Goal: Task Accomplishment & Management: Manage account settings

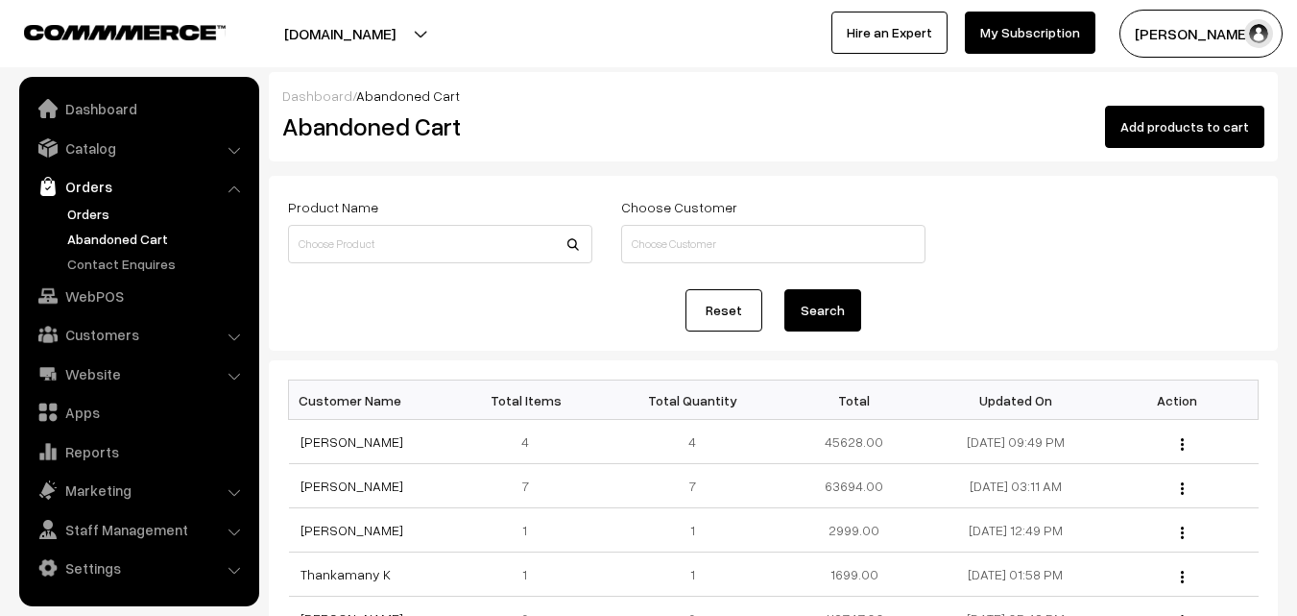
click at [101, 214] on link "Orders" at bounding box center [157, 214] width 190 height 20
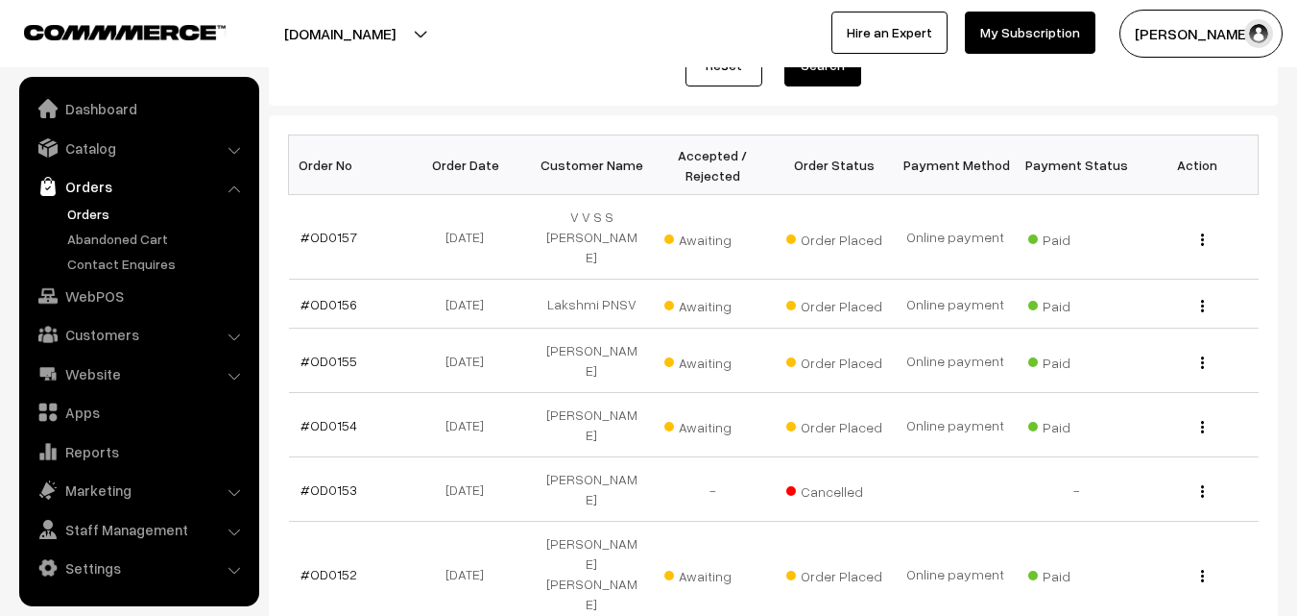
scroll to position [288, 0]
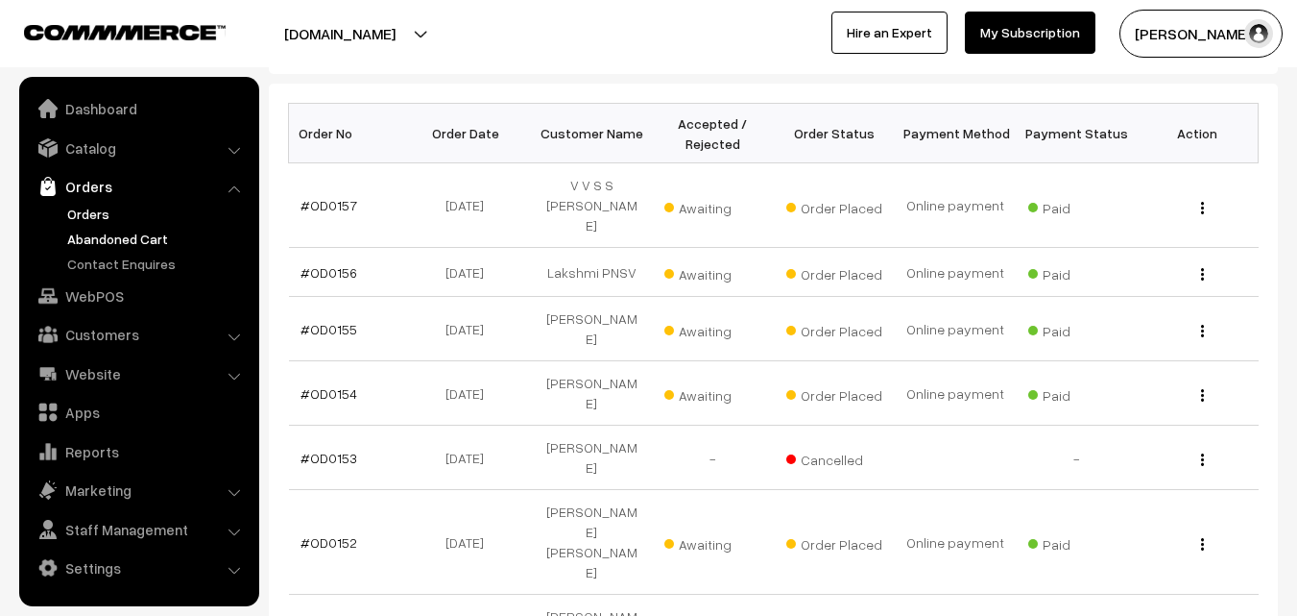
click at [102, 243] on link "Abandoned Cart" at bounding box center [157, 239] width 190 height 20
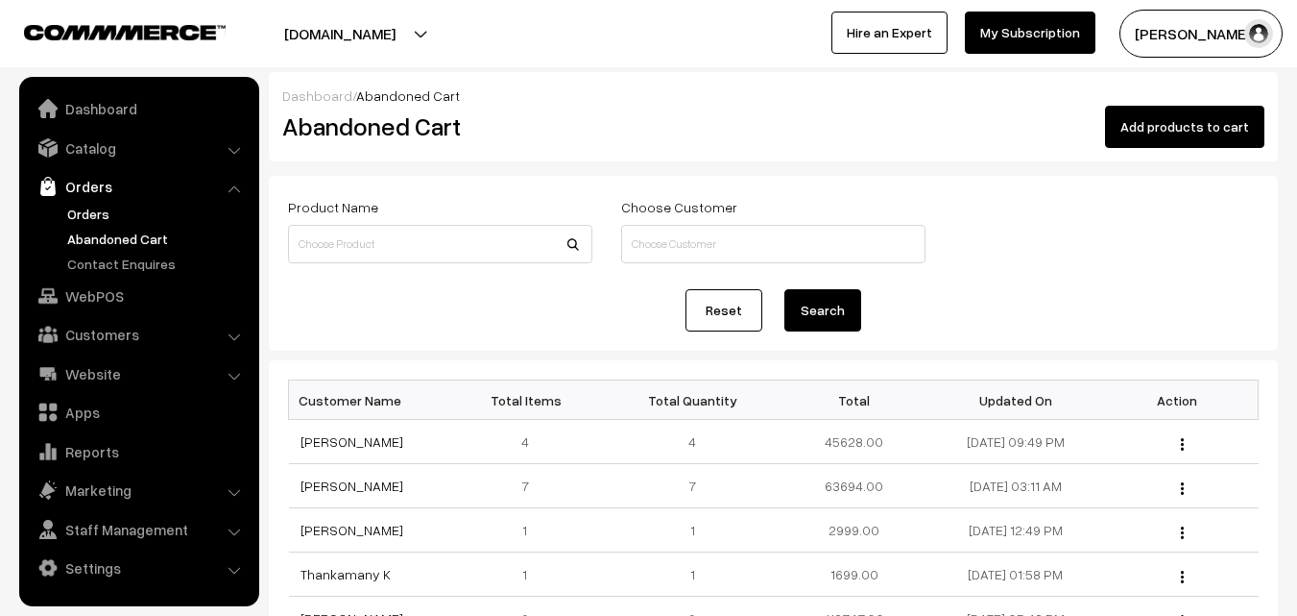
click at [95, 214] on link "Orders" at bounding box center [157, 214] width 190 height 20
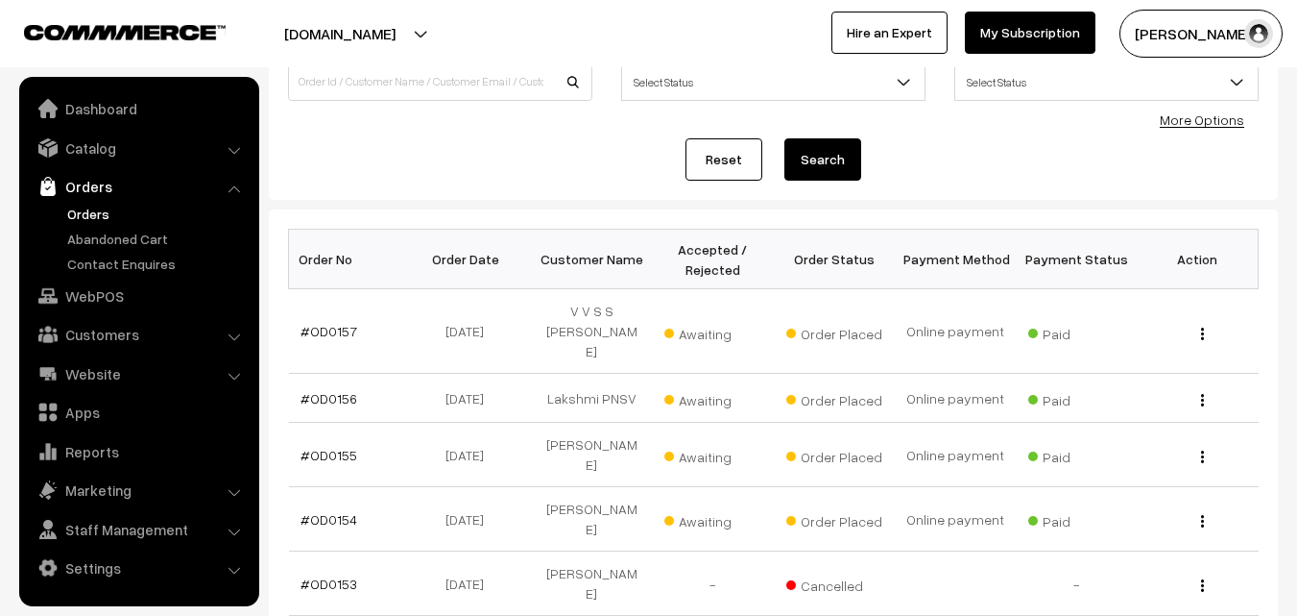
scroll to position [192, 0]
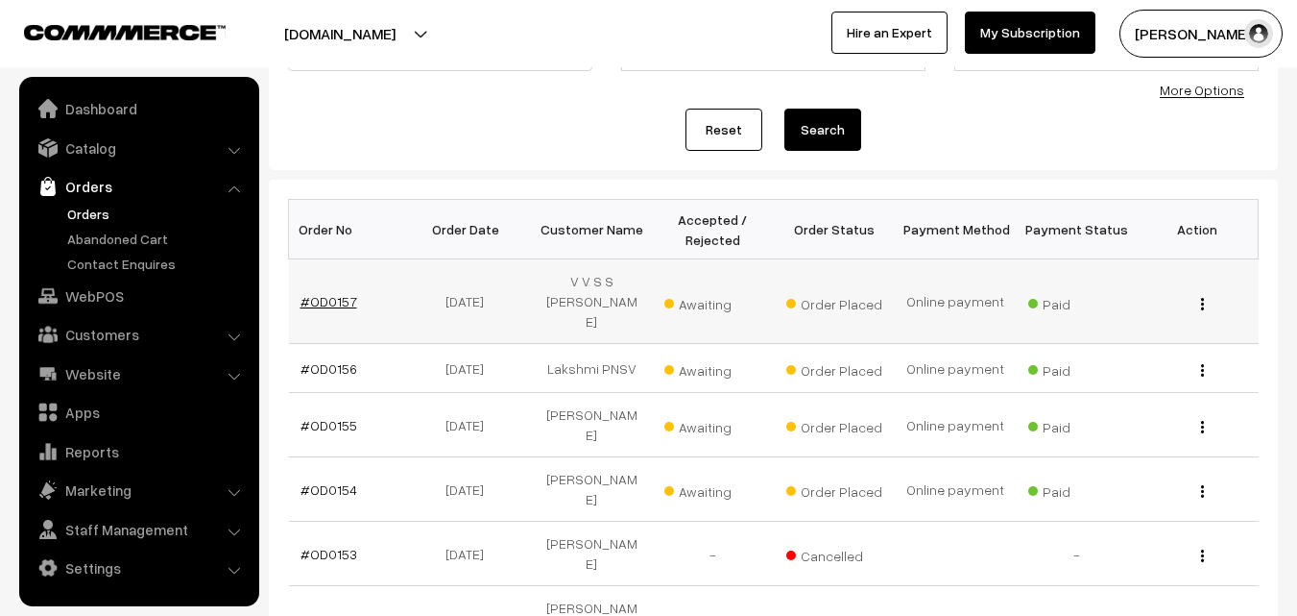
click at [314, 293] on link "#OD0157" at bounding box center [329, 301] width 57 height 16
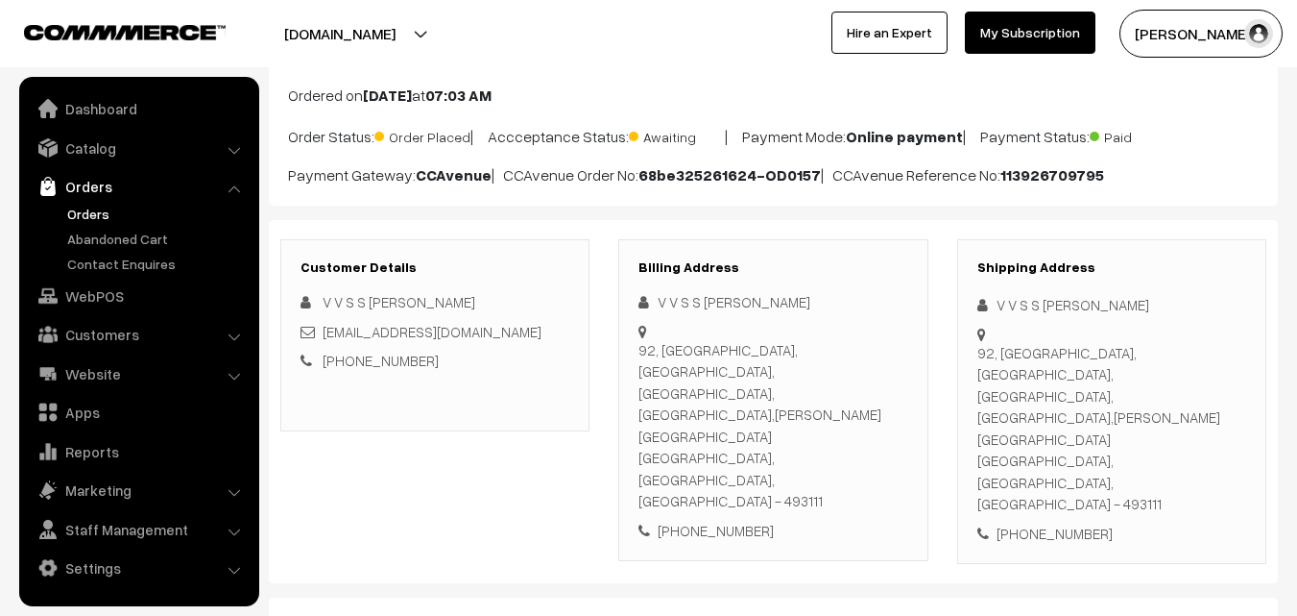
scroll to position [96, 0]
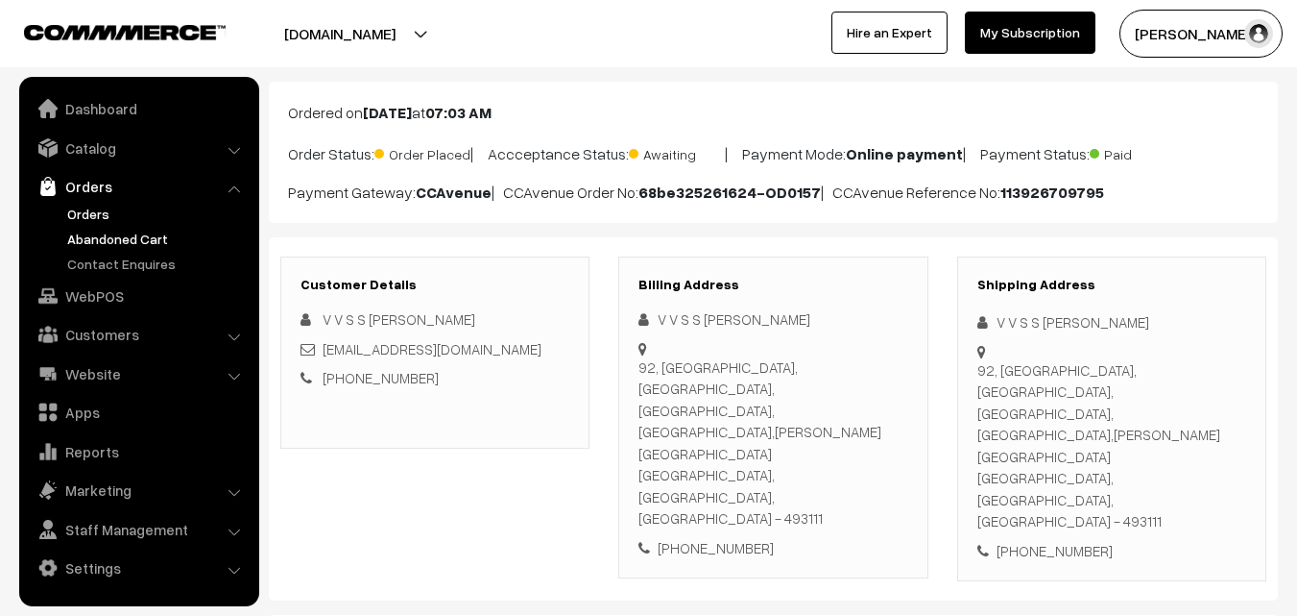
click at [98, 237] on link "Abandoned Cart" at bounding box center [157, 239] width 190 height 20
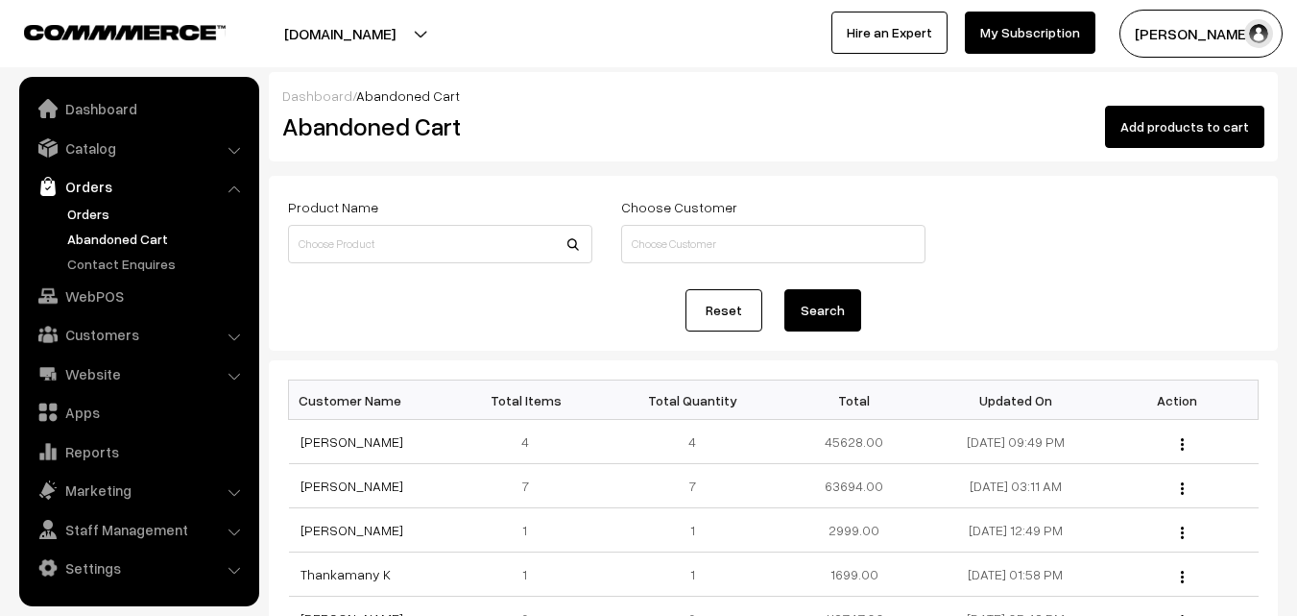
click at [92, 216] on link "Orders" at bounding box center [157, 214] width 190 height 20
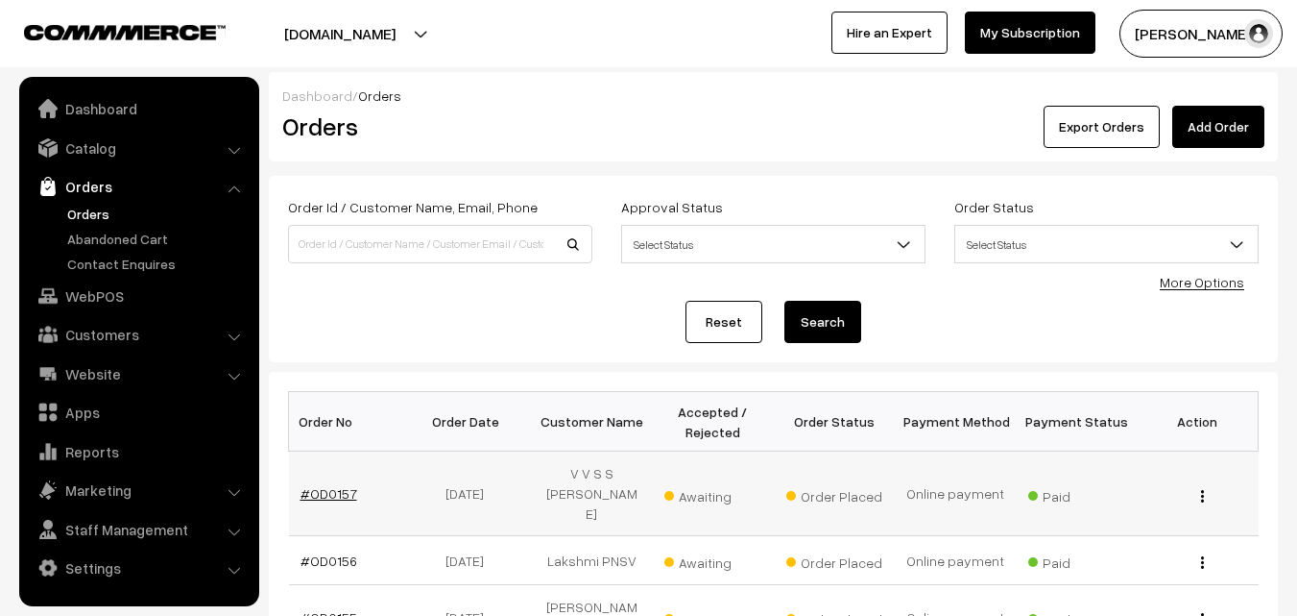
click at [315, 485] on link "#OD0157" at bounding box center [329, 493] width 57 height 16
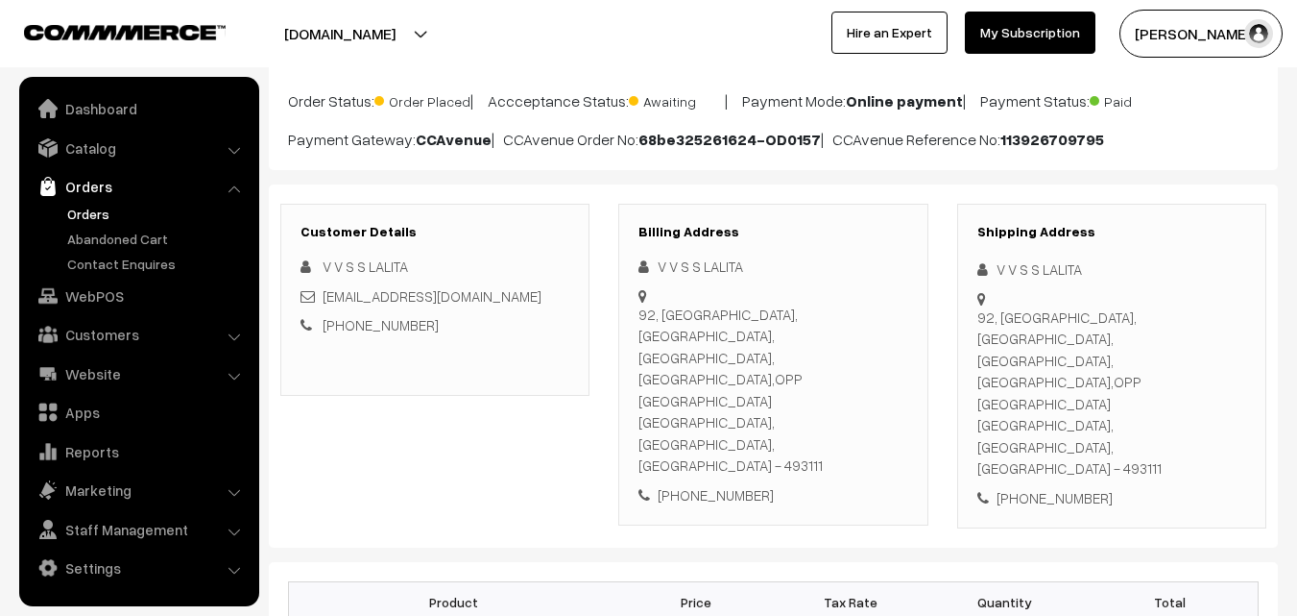
scroll to position [192, 0]
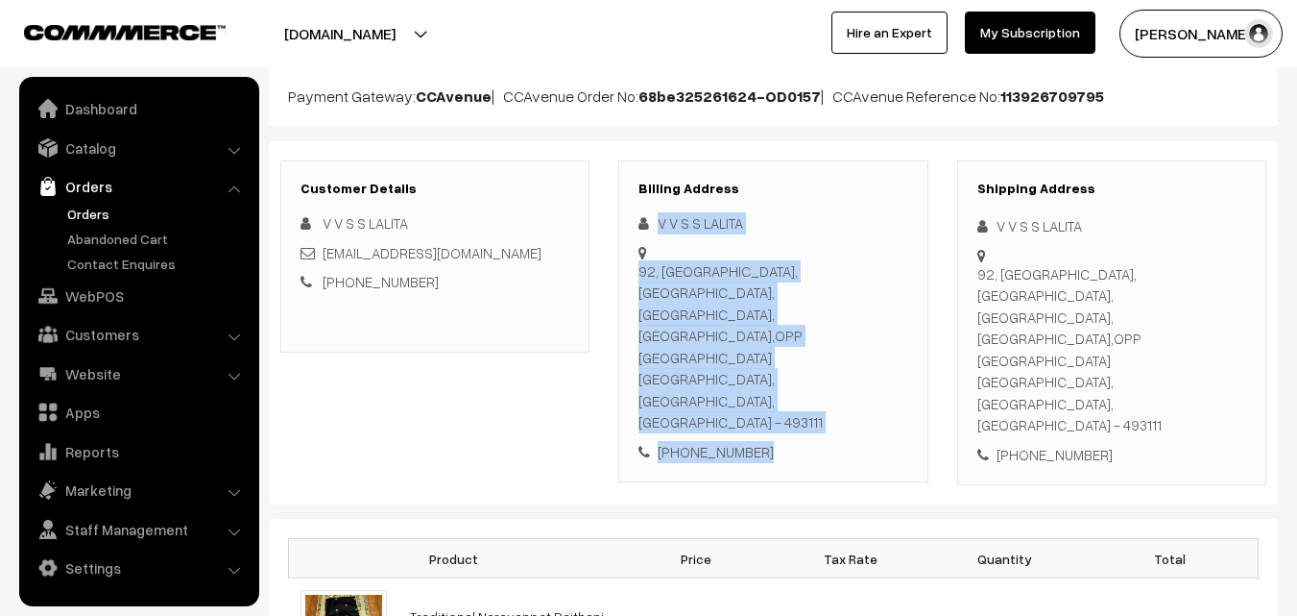
drag, startPoint x: 661, startPoint y: 218, endPoint x: 762, endPoint y: 362, distance: 175.8
click at [762, 362] on div "V V S S LALITA 92, METRO GREENS, BARAUDA, SADDU, VIDHAN SABHA ROAD,OPP RK BHAVA…" at bounding box center [773, 337] width 269 height 250
copy div "V V S S LALITA 92, METRO GREENS, BARAUDA, SADDU, VIDHAN SABHA ROAD,OPP RK BHAVA…"
click at [99, 212] on link "Orders" at bounding box center [157, 214] width 190 height 20
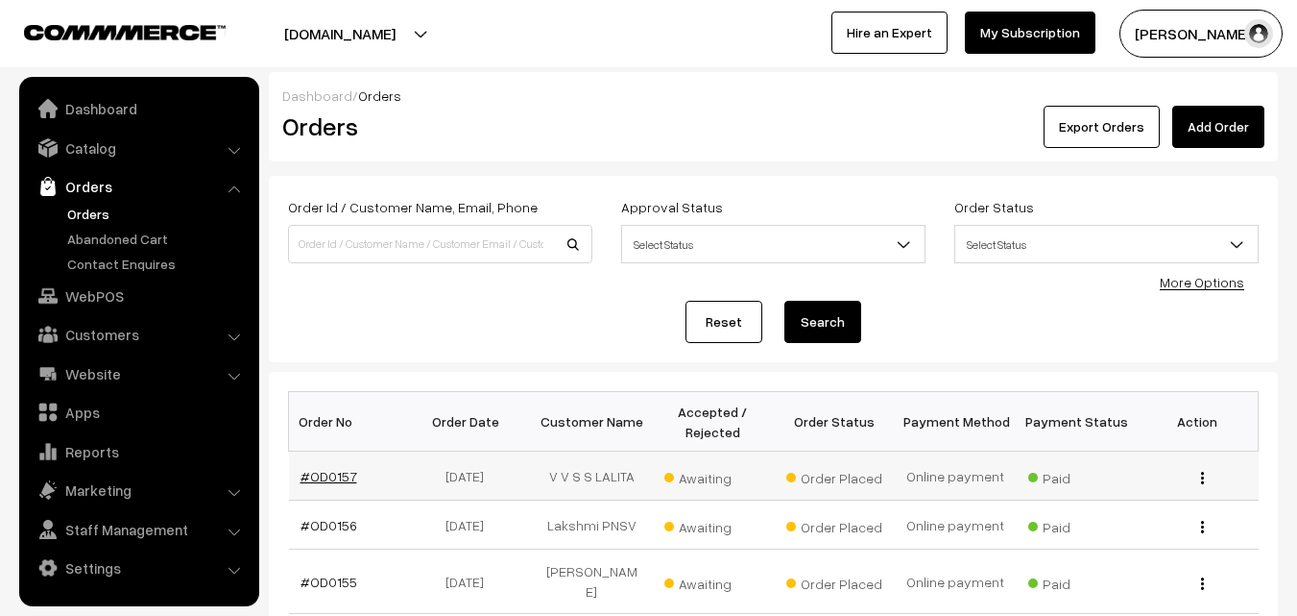
click at [318, 474] on link "#OD0157" at bounding box center [329, 476] width 57 height 16
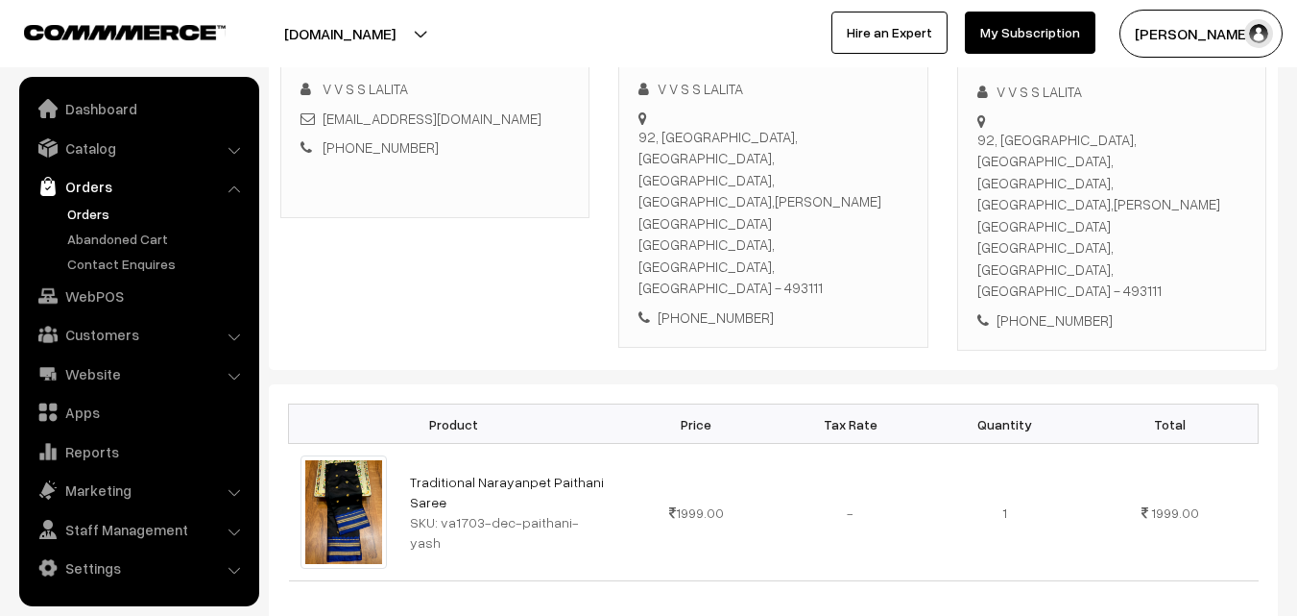
scroll to position [288, 0]
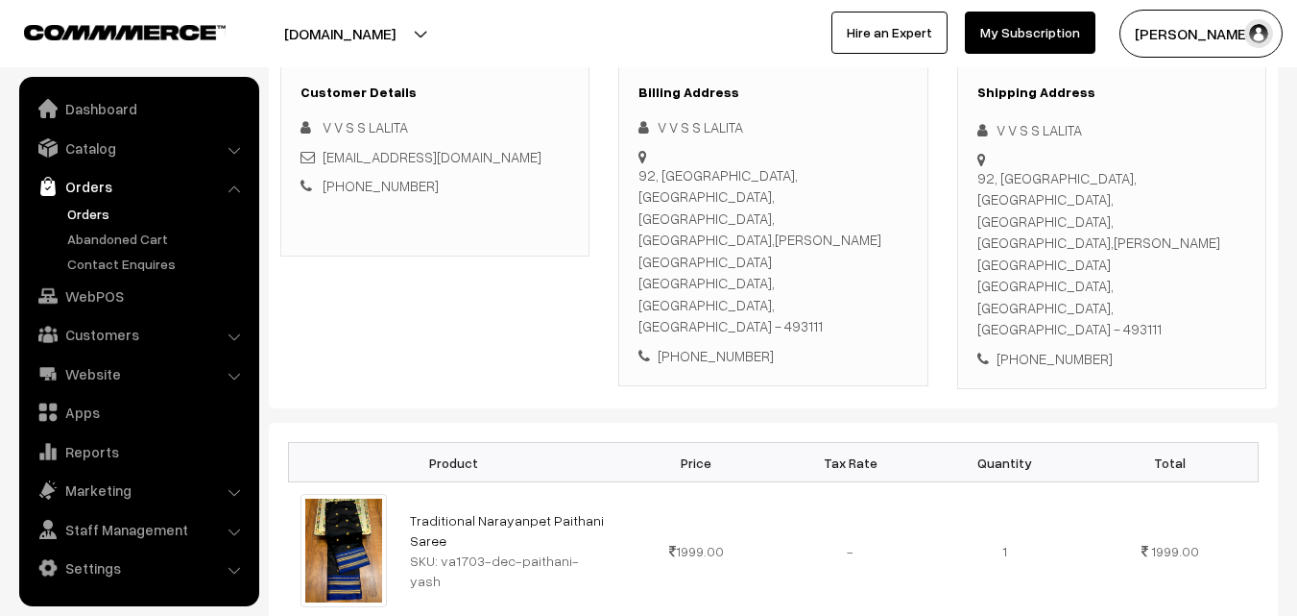
click at [108, 217] on link "Orders" at bounding box center [157, 214] width 190 height 20
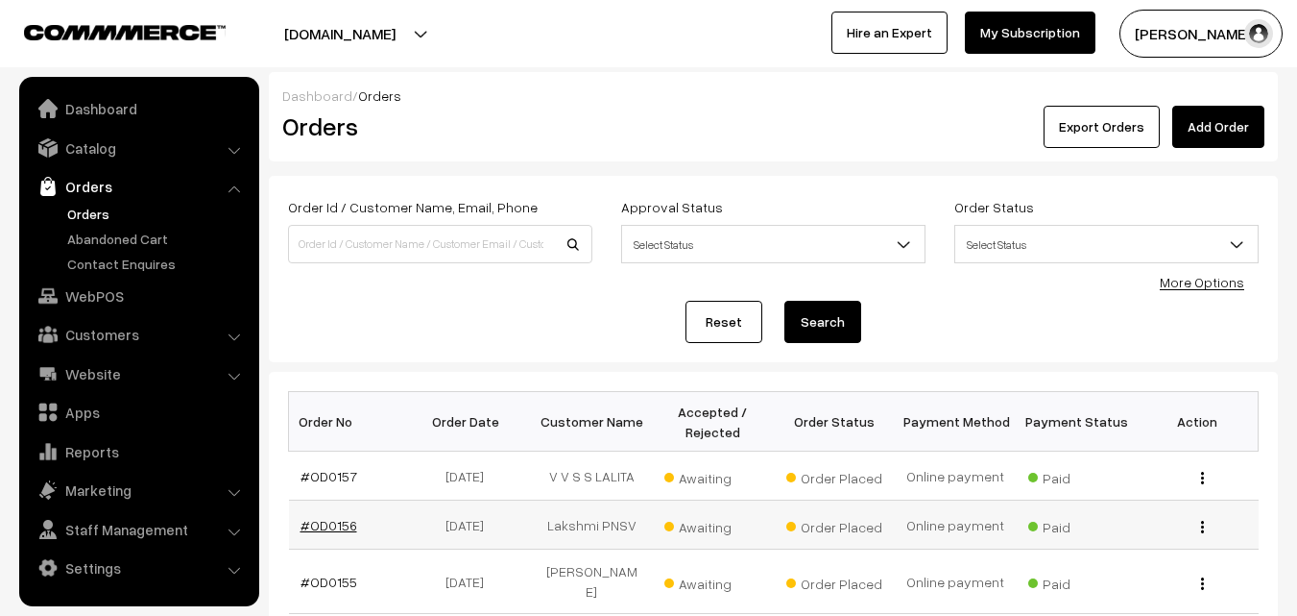
click at [330, 522] on link "#OD0156" at bounding box center [329, 525] width 57 height 16
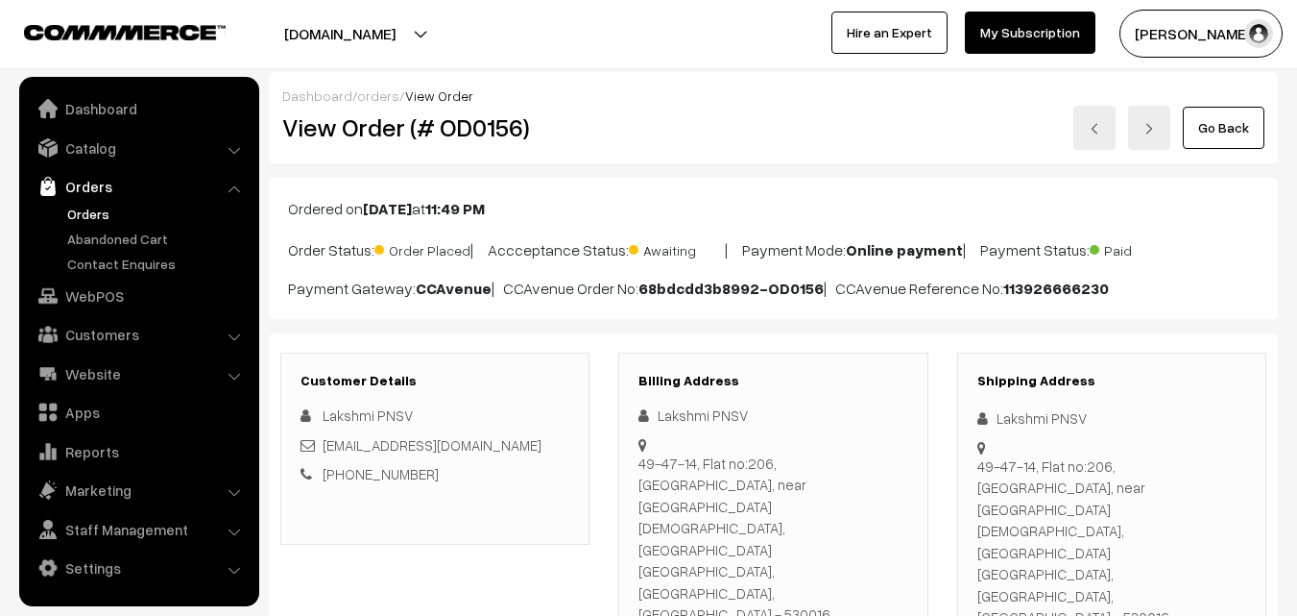
scroll to position [96, 0]
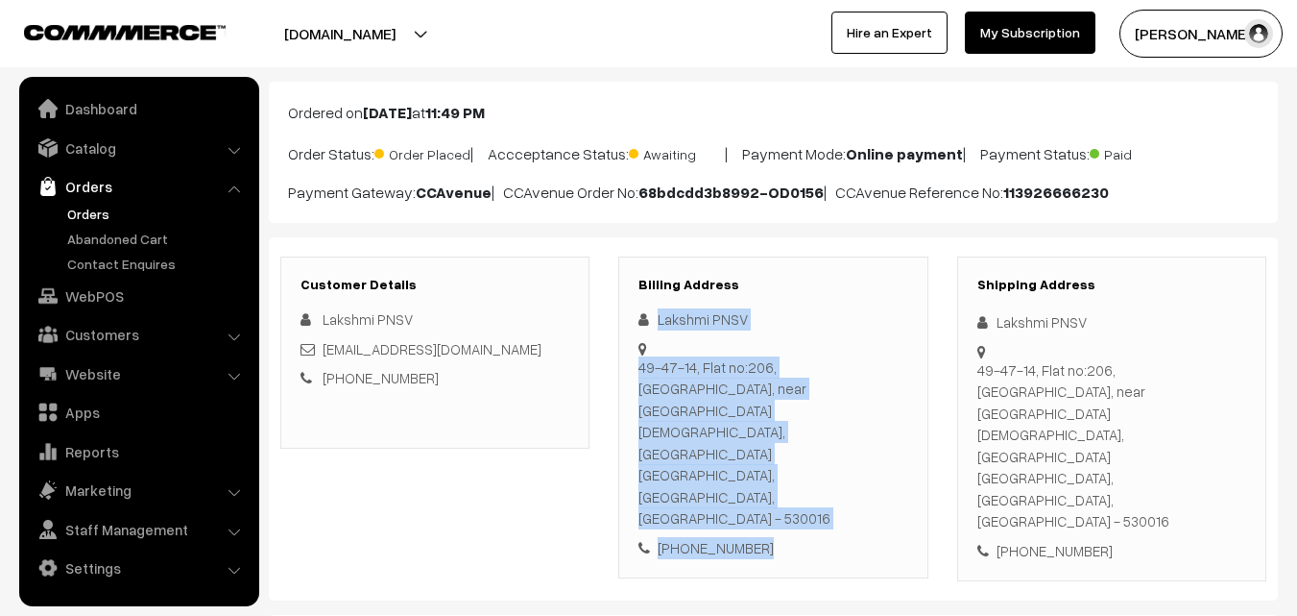
drag, startPoint x: 656, startPoint y: 316, endPoint x: 785, endPoint y: 481, distance: 209.4
click at [785, 481] on div "Lakshmi PNSV 49-47-14, Flat no:206, Ramyasadan Apartment, near Chinnuru Masjid,…" at bounding box center [773, 433] width 269 height 250
copy div "Lakshmi PNSV 49-47-14, Flat no:206, Ramyasadan Apartment, near Chinnuru Masjid,…"
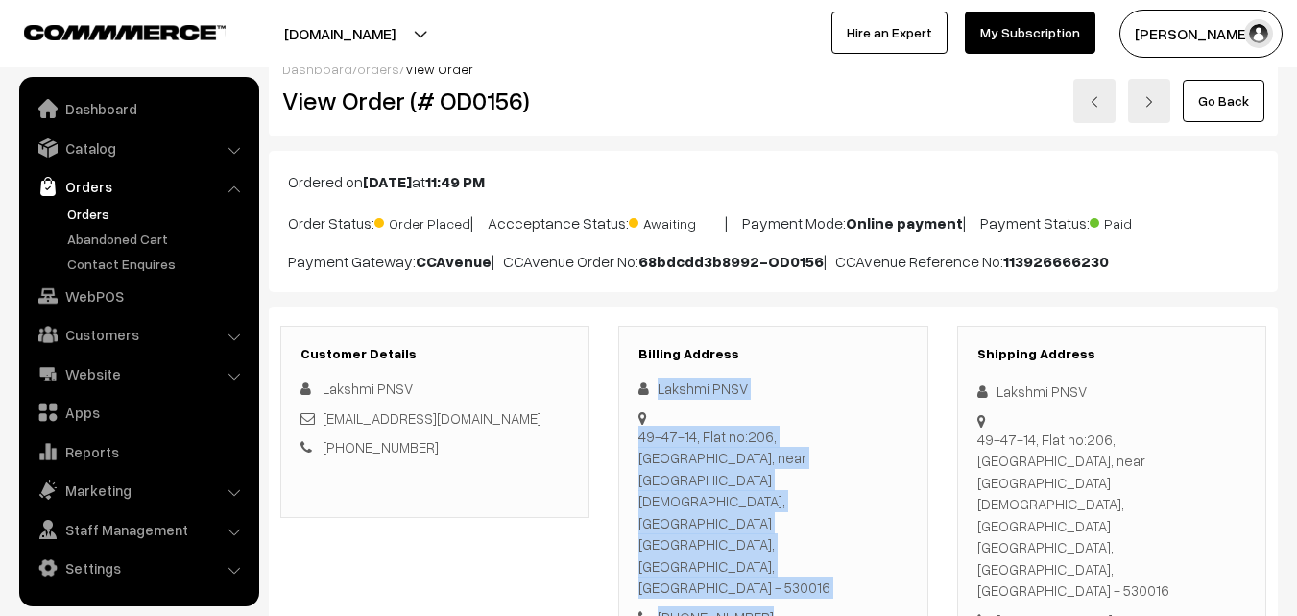
scroll to position [0, 0]
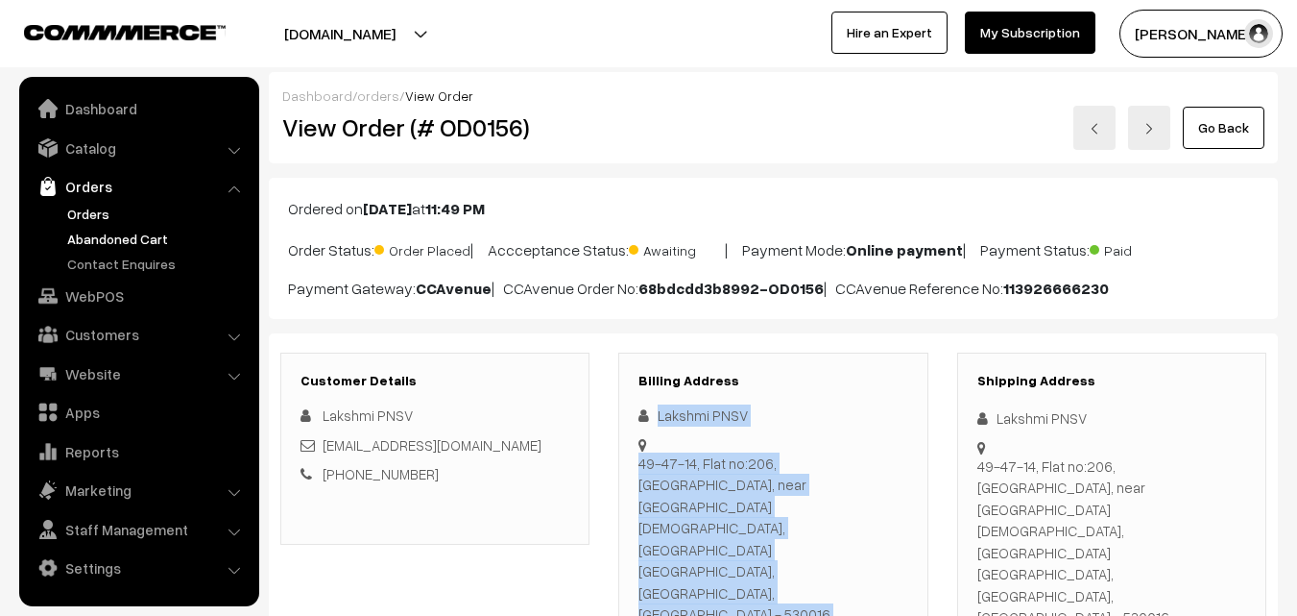
click at [106, 232] on link "Abandoned Cart" at bounding box center [157, 239] width 190 height 20
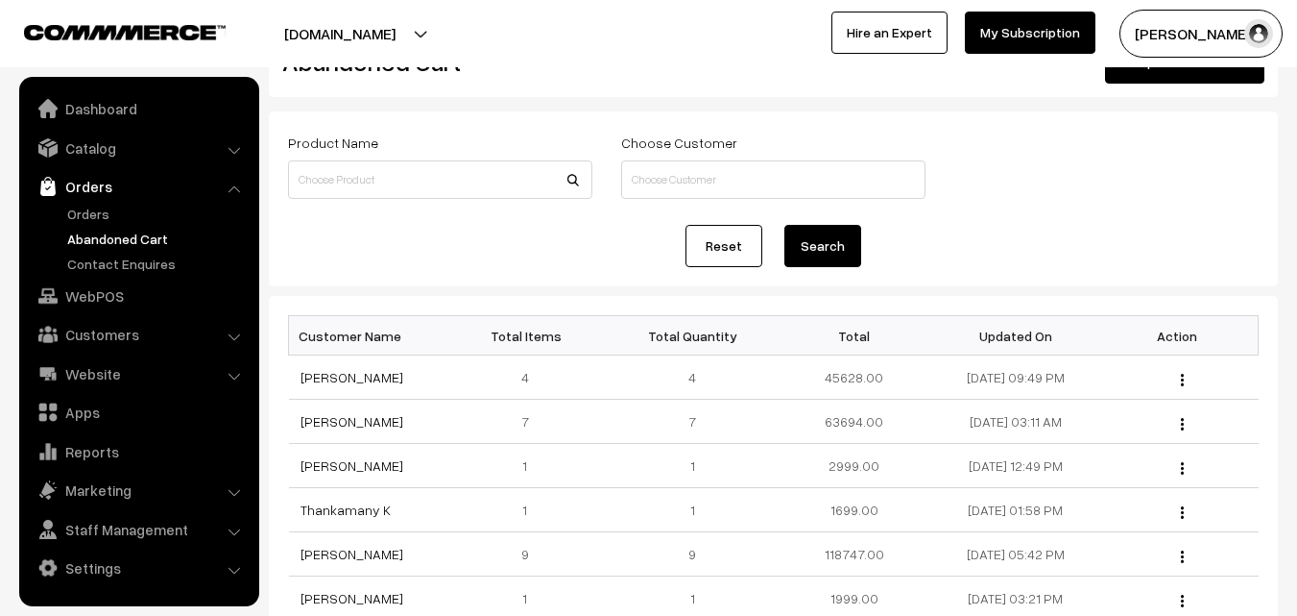
scroll to position [96, 0]
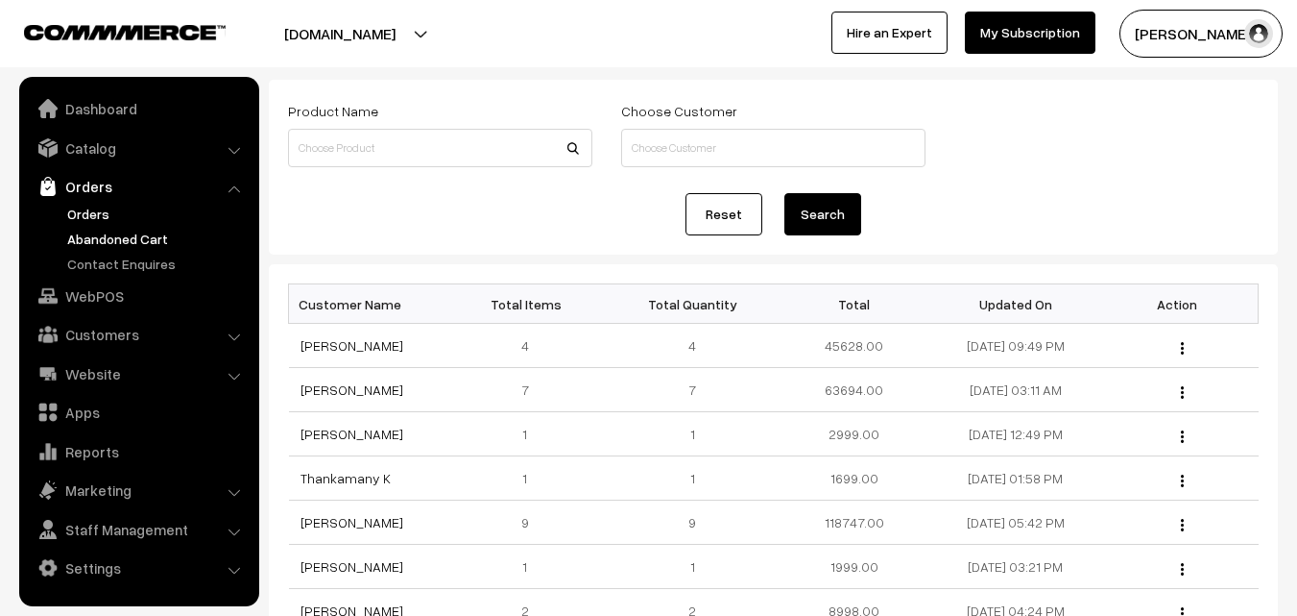
click at [85, 216] on link "Orders" at bounding box center [157, 214] width 190 height 20
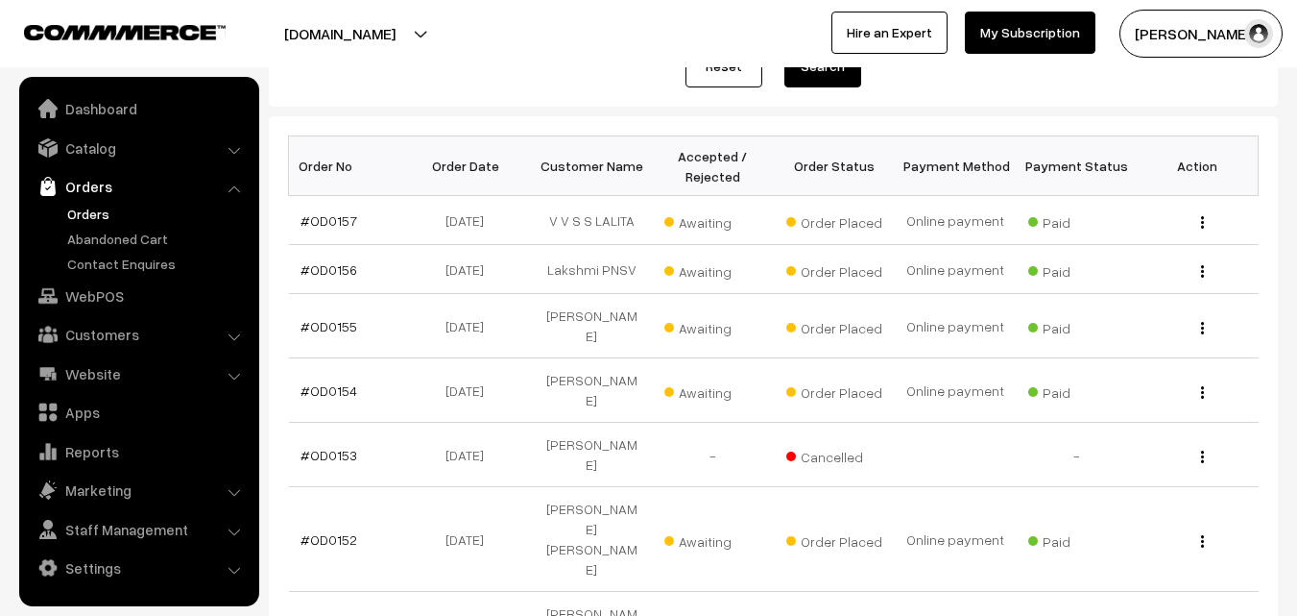
scroll to position [288, 0]
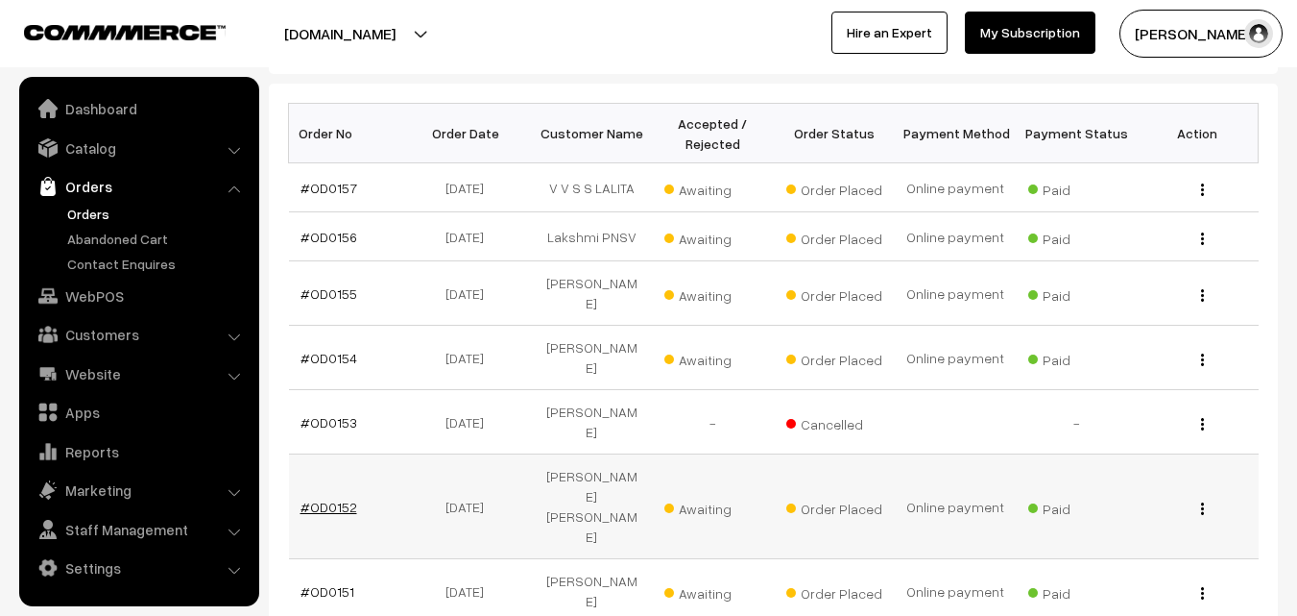
click at [340, 498] on link "#OD0152" at bounding box center [329, 506] width 57 height 16
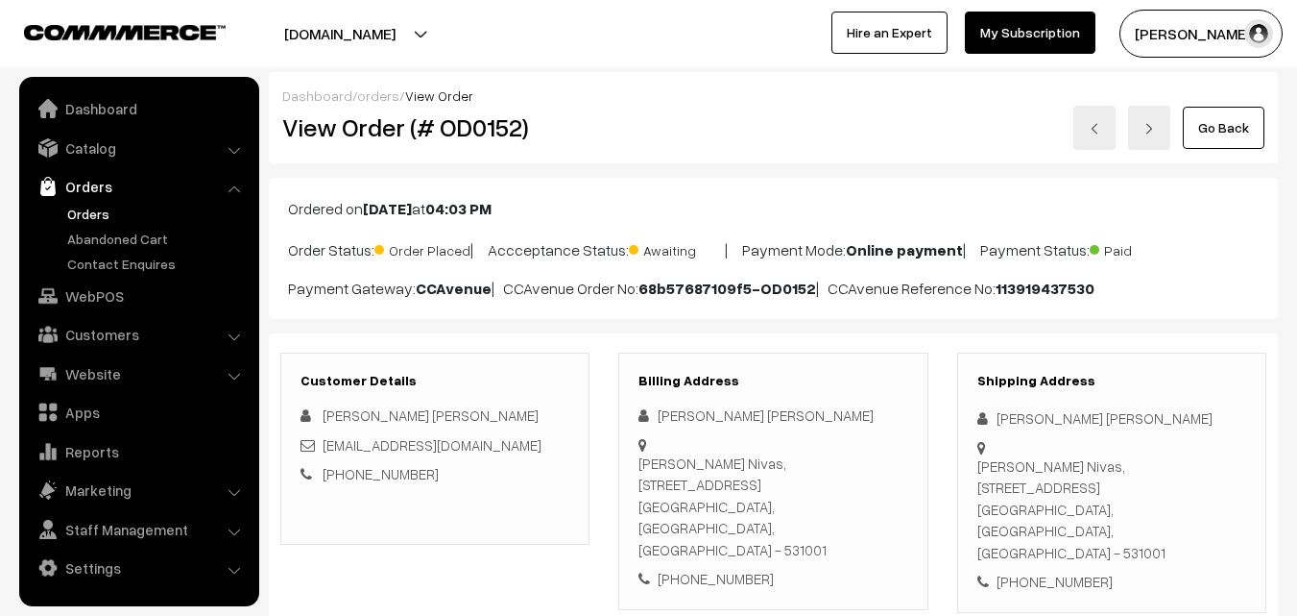
click at [100, 214] on link "Orders" at bounding box center [157, 214] width 190 height 20
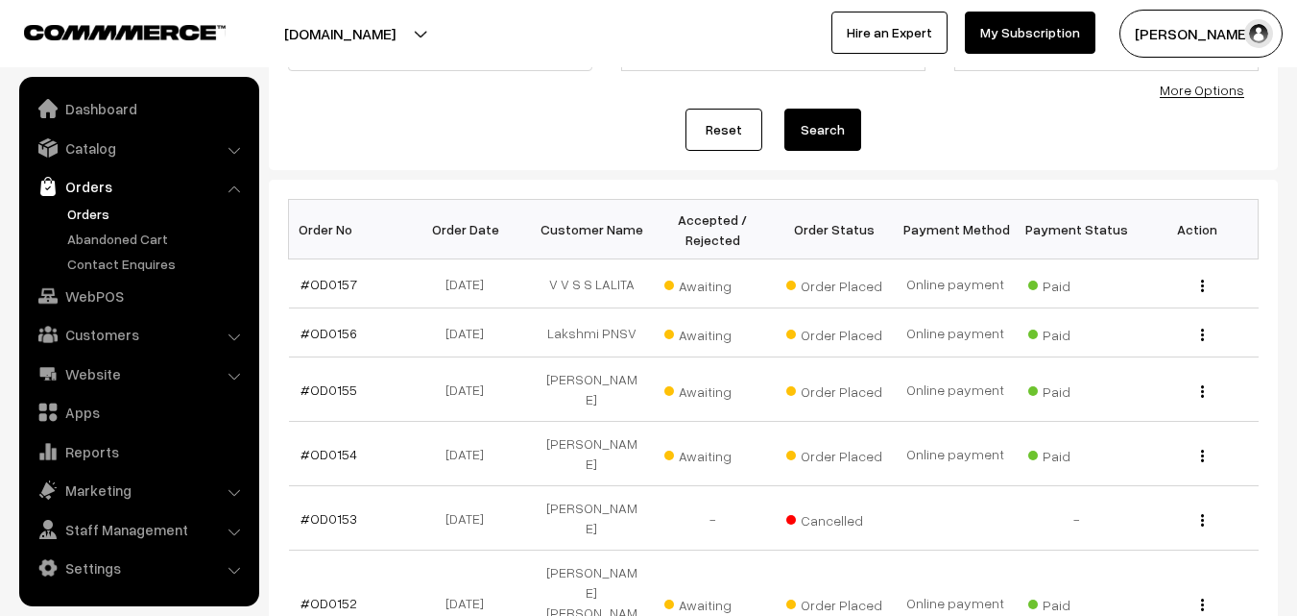
scroll to position [288, 0]
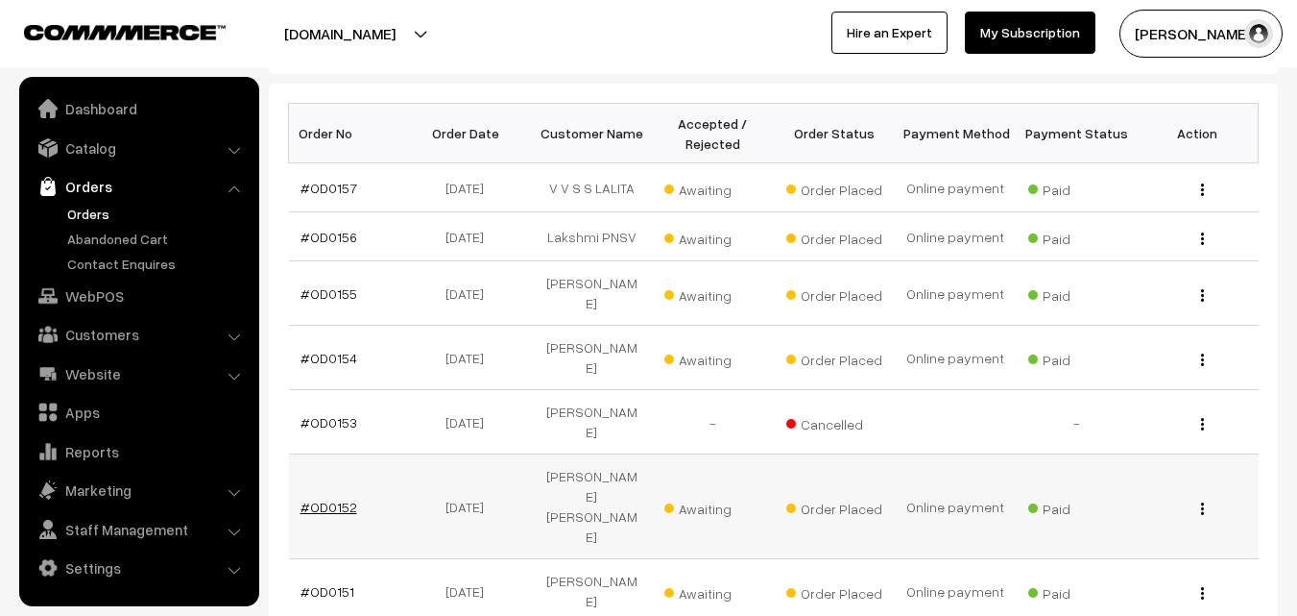
click at [317, 498] on link "#OD0152" at bounding box center [329, 506] width 57 height 16
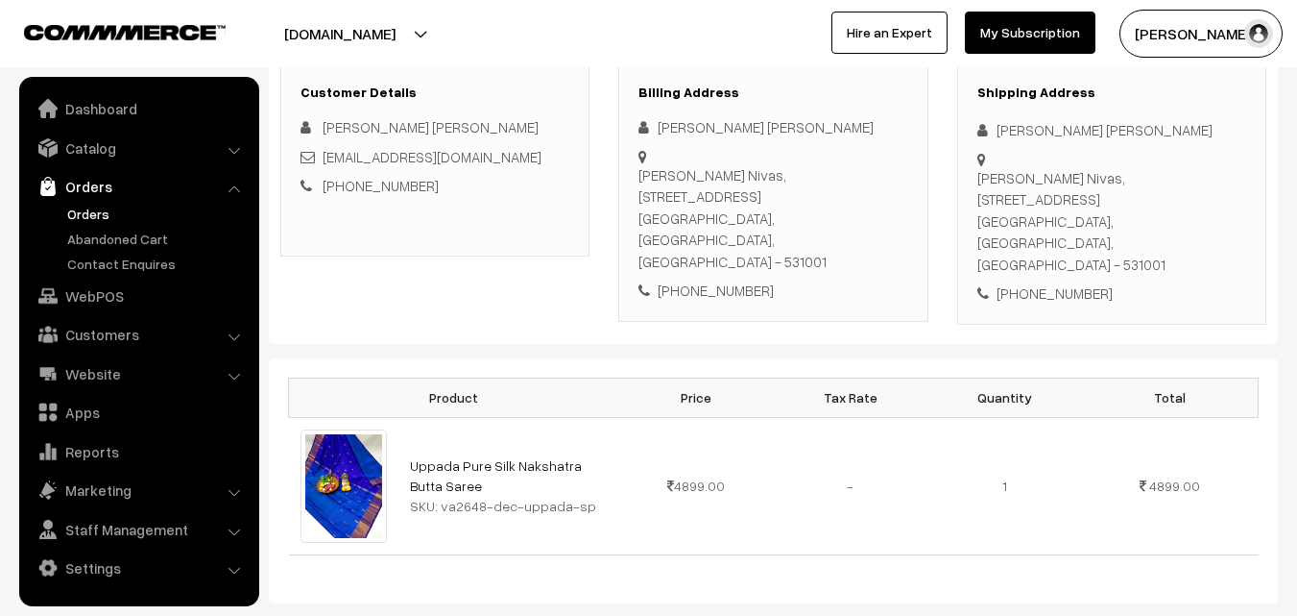
scroll to position [192, 0]
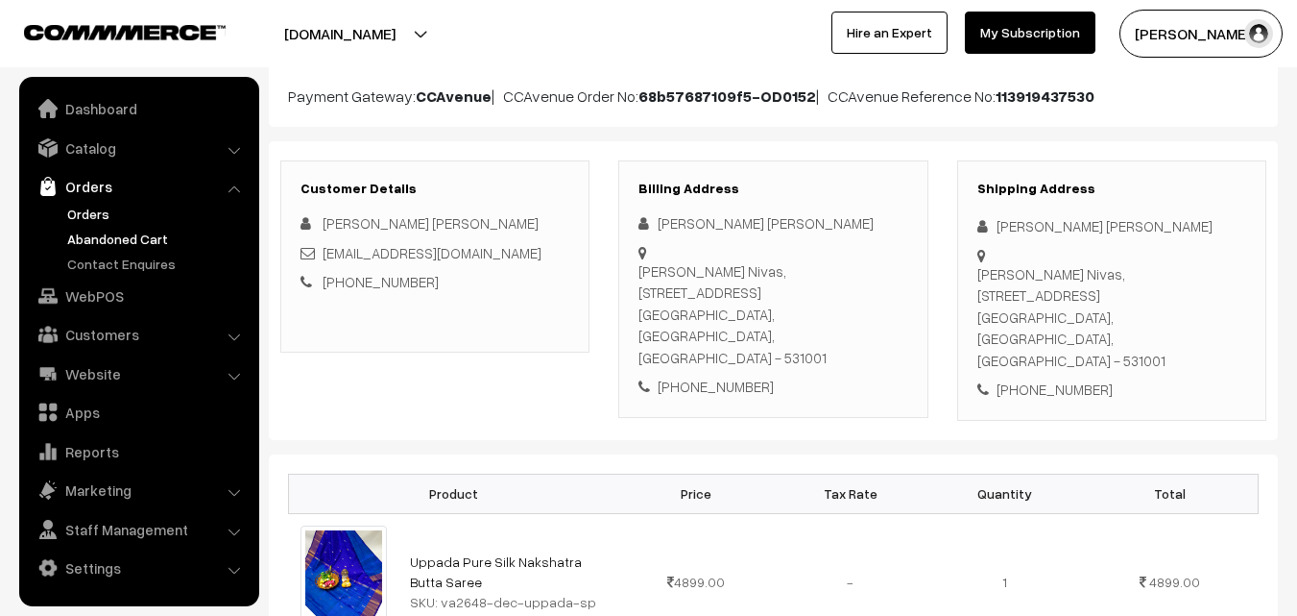
click at [72, 242] on link "Abandoned Cart" at bounding box center [157, 239] width 190 height 20
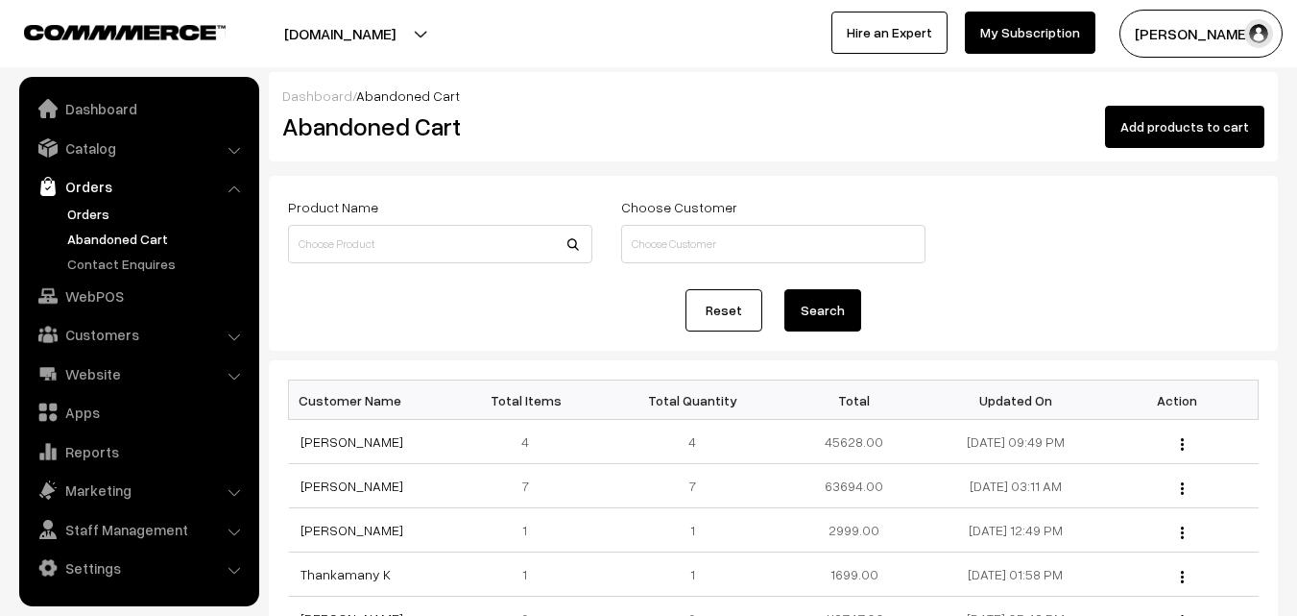
click at [85, 213] on link "Orders" at bounding box center [157, 214] width 190 height 20
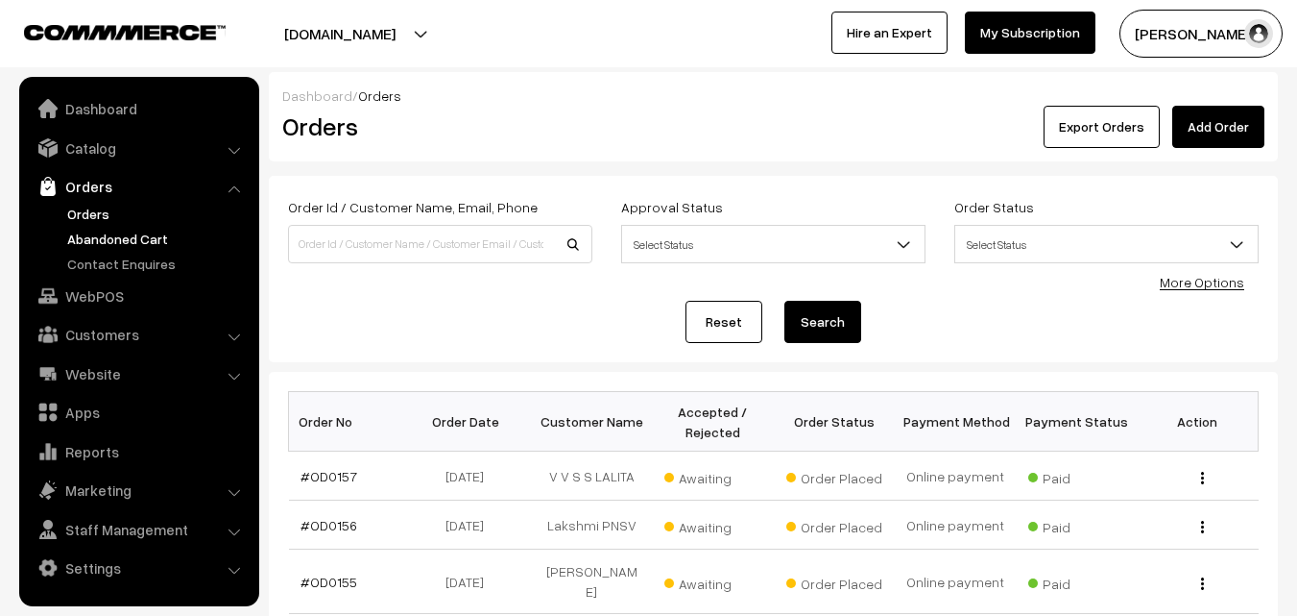
click at [122, 234] on link "Abandoned Cart" at bounding box center [157, 239] width 190 height 20
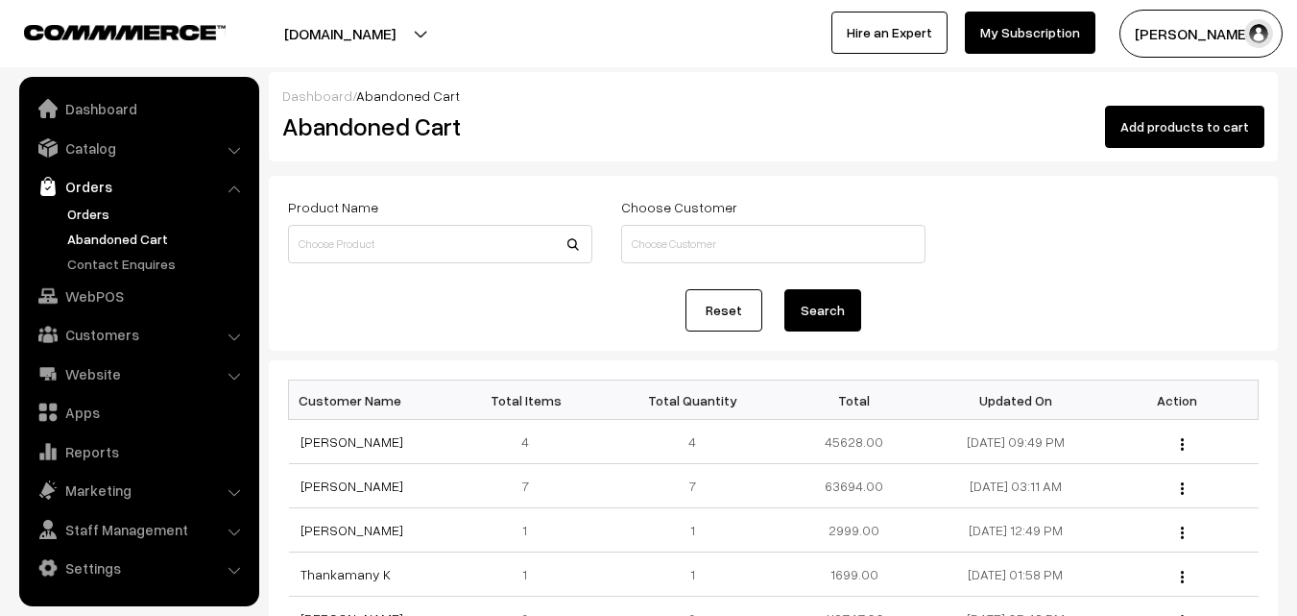
click at [92, 217] on link "Orders" at bounding box center [157, 214] width 190 height 20
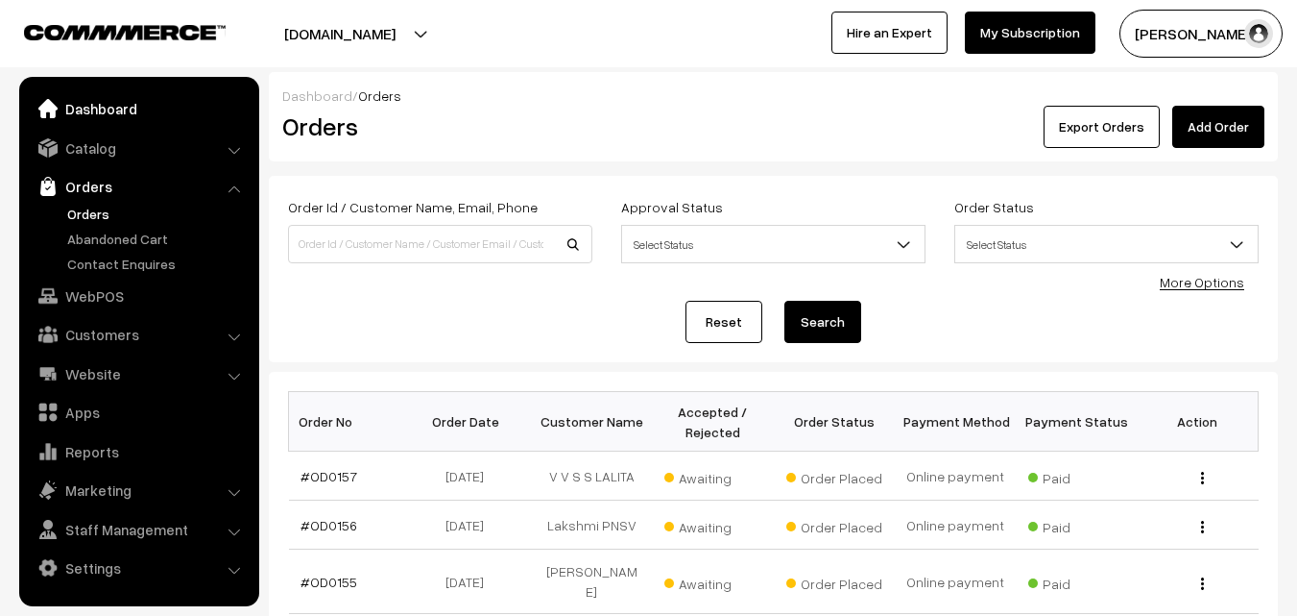
click at [104, 112] on link "Dashboard" at bounding box center [138, 108] width 229 height 35
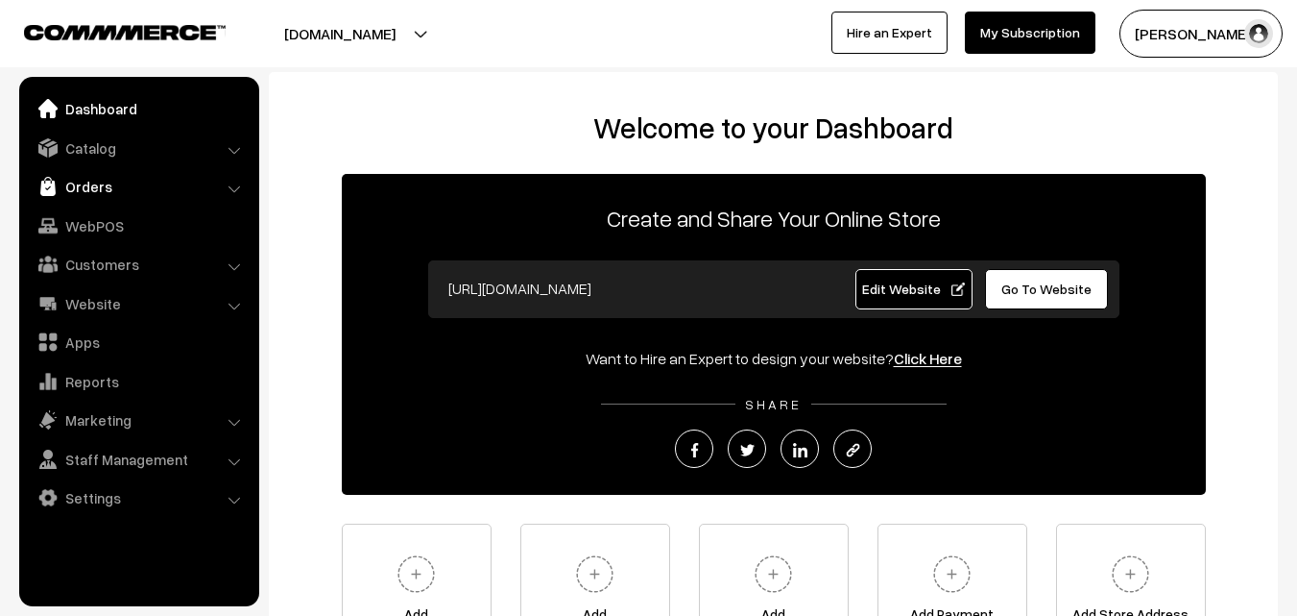
click at [110, 191] on link "Orders" at bounding box center [138, 186] width 229 height 35
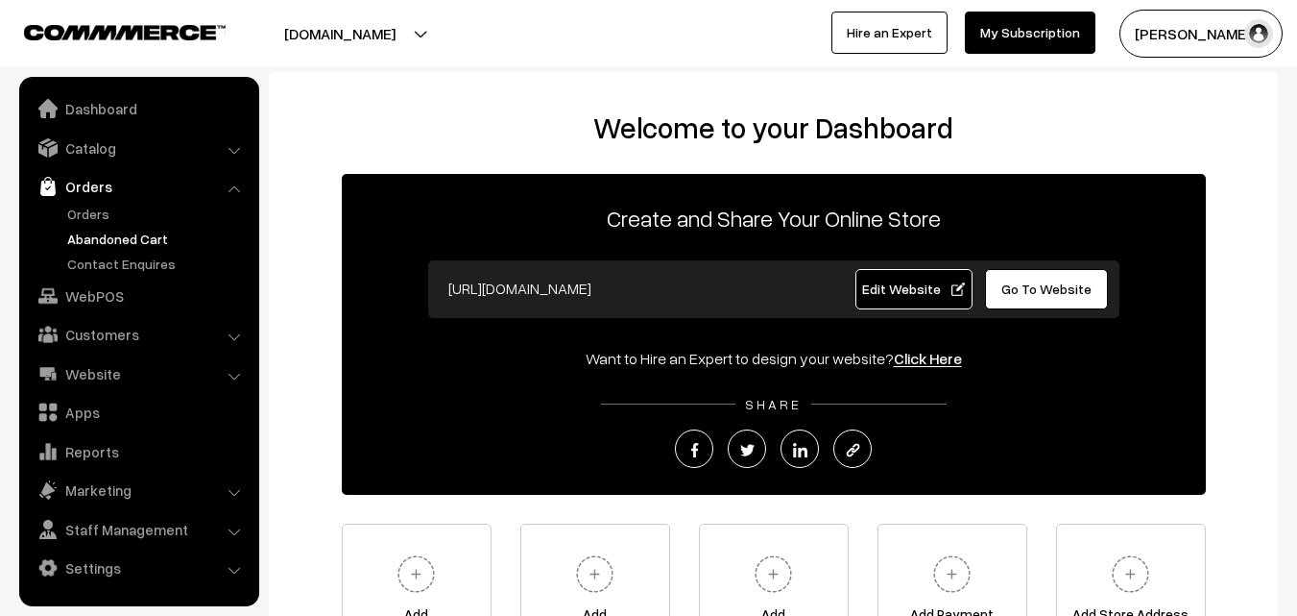
click at [121, 238] on link "Abandoned Cart" at bounding box center [157, 239] width 190 height 20
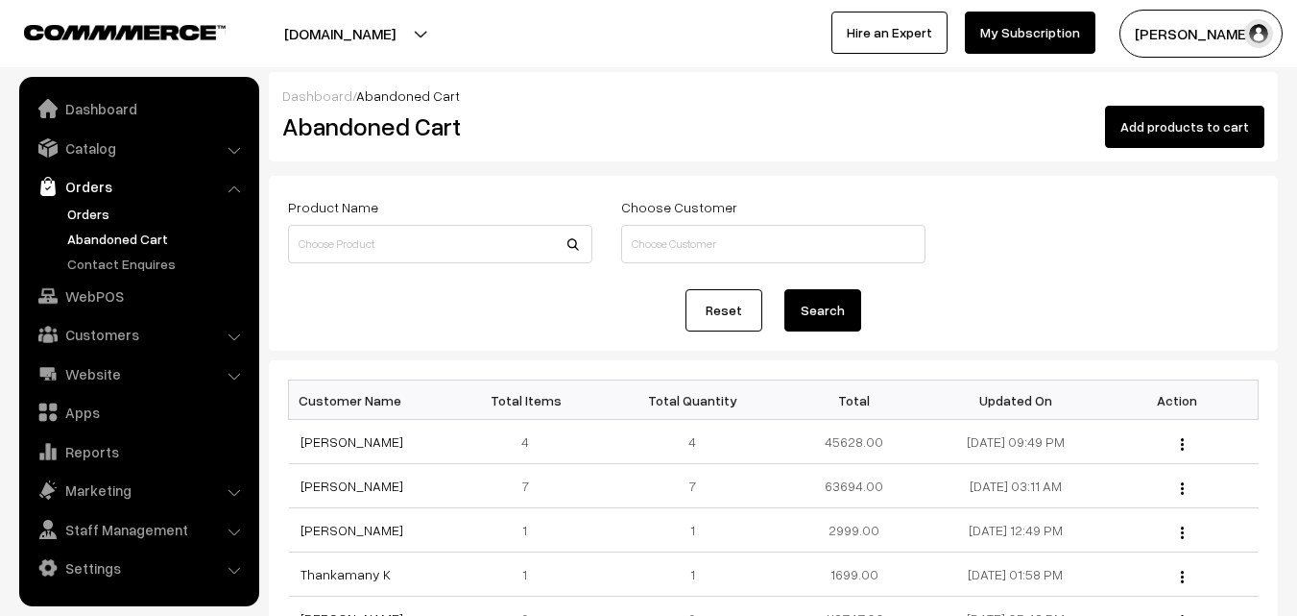
click at [92, 212] on link "Orders" at bounding box center [157, 214] width 190 height 20
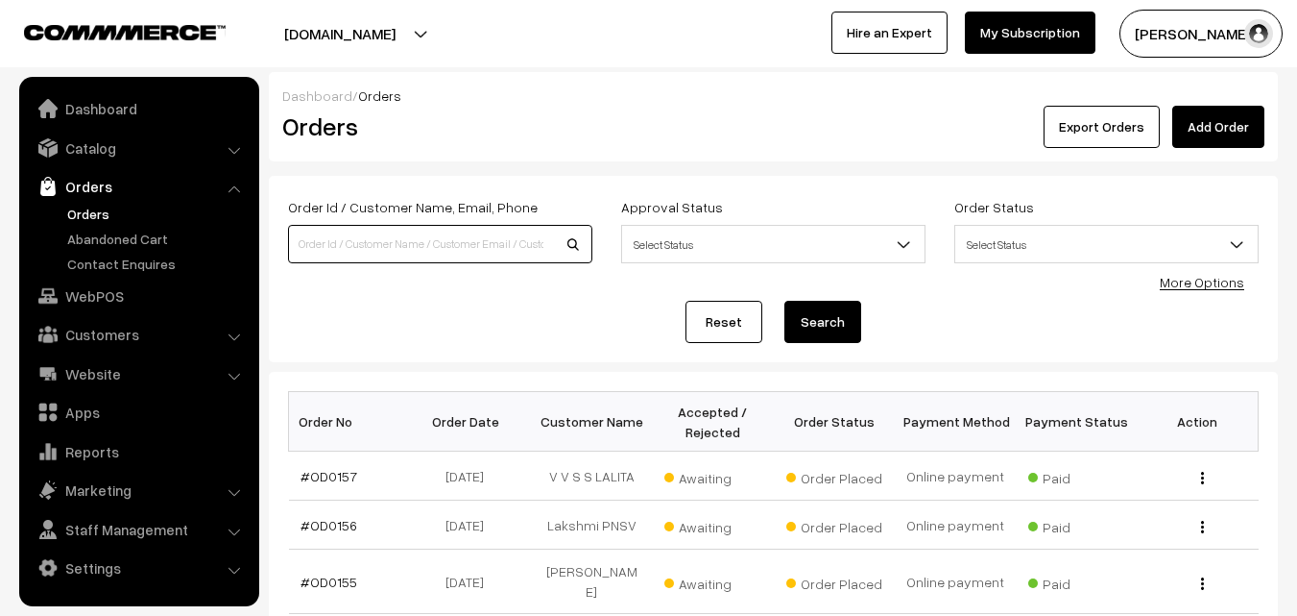
paste input "Hi Bhaskar, Plz find attachment 1. Valli Handlooms Axis Bank Current Account St…"
drag, startPoint x: 546, startPoint y: 242, endPoint x: 225, endPoint y: 242, distance: 321.7
type input "Hi Bhaskar, Plz find attachment 1. Valli Handlooms Axis Bank Current Account St…"
click at [99, 216] on link "Orders" at bounding box center [157, 214] width 190 height 20
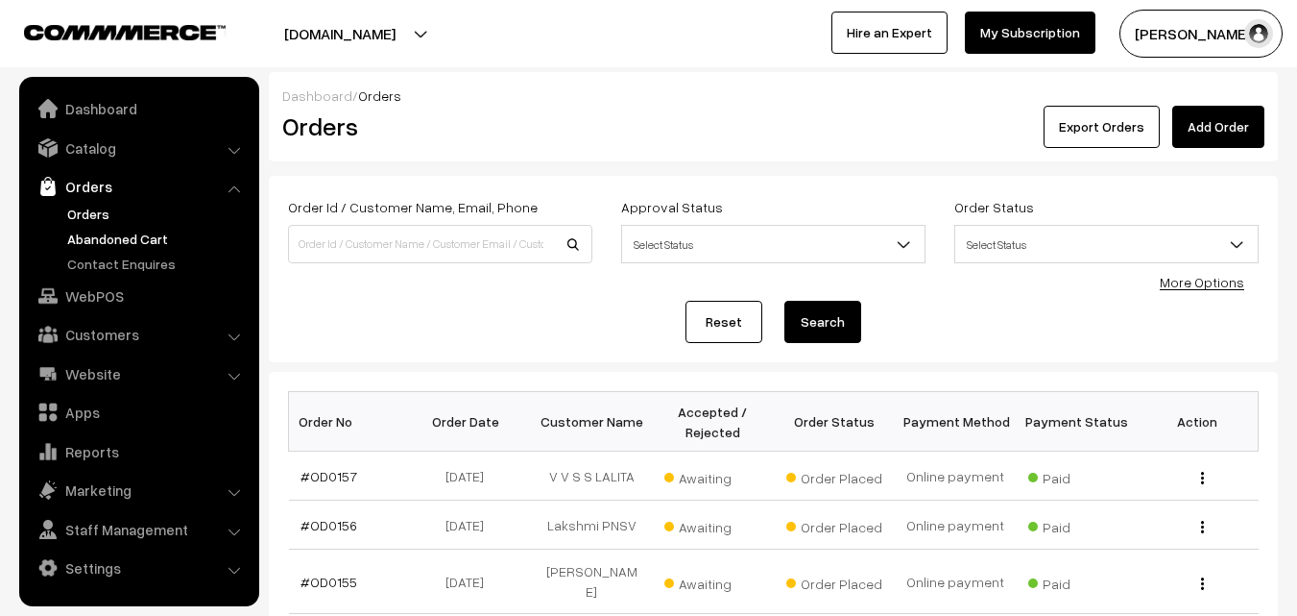
click at [96, 231] on link "Abandoned Cart" at bounding box center [157, 239] width 190 height 20
